Goal: Transaction & Acquisition: Purchase product/service

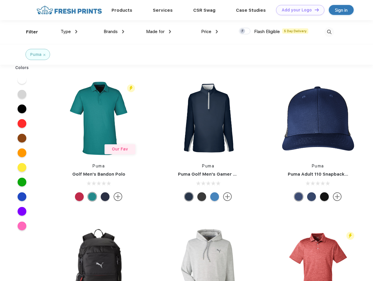
click at [298, 10] on link "Add your Logo Design Tool" at bounding box center [300, 10] width 48 height 10
click at [0, 0] on div "Design Tool" at bounding box center [0, 0] width 0 height 0
click at [314, 10] on link "Add your Logo Design Tool" at bounding box center [300, 10] width 48 height 10
click at [28, 32] on div "Filter" at bounding box center [32, 32] width 12 height 7
click at [69, 32] on span "Type" at bounding box center [66, 31] width 10 height 5
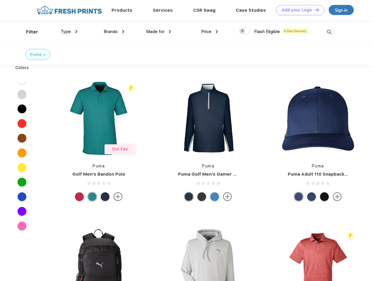
click at [114, 32] on span "Brands" at bounding box center [111, 31] width 14 height 5
click at [159, 32] on span "Made for" at bounding box center [155, 31] width 18 height 5
click at [210, 32] on span "Price" at bounding box center [206, 31] width 10 height 5
click at [245, 31] on div at bounding box center [244, 31] width 11 height 6
click at [243, 31] on input "checkbox" at bounding box center [241, 30] width 4 height 4
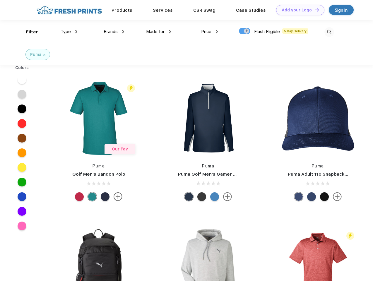
click at [329, 32] on img at bounding box center [330, 32] width 10 height 10
